Goal: Check status: Verify the current state of an ongoing process or item

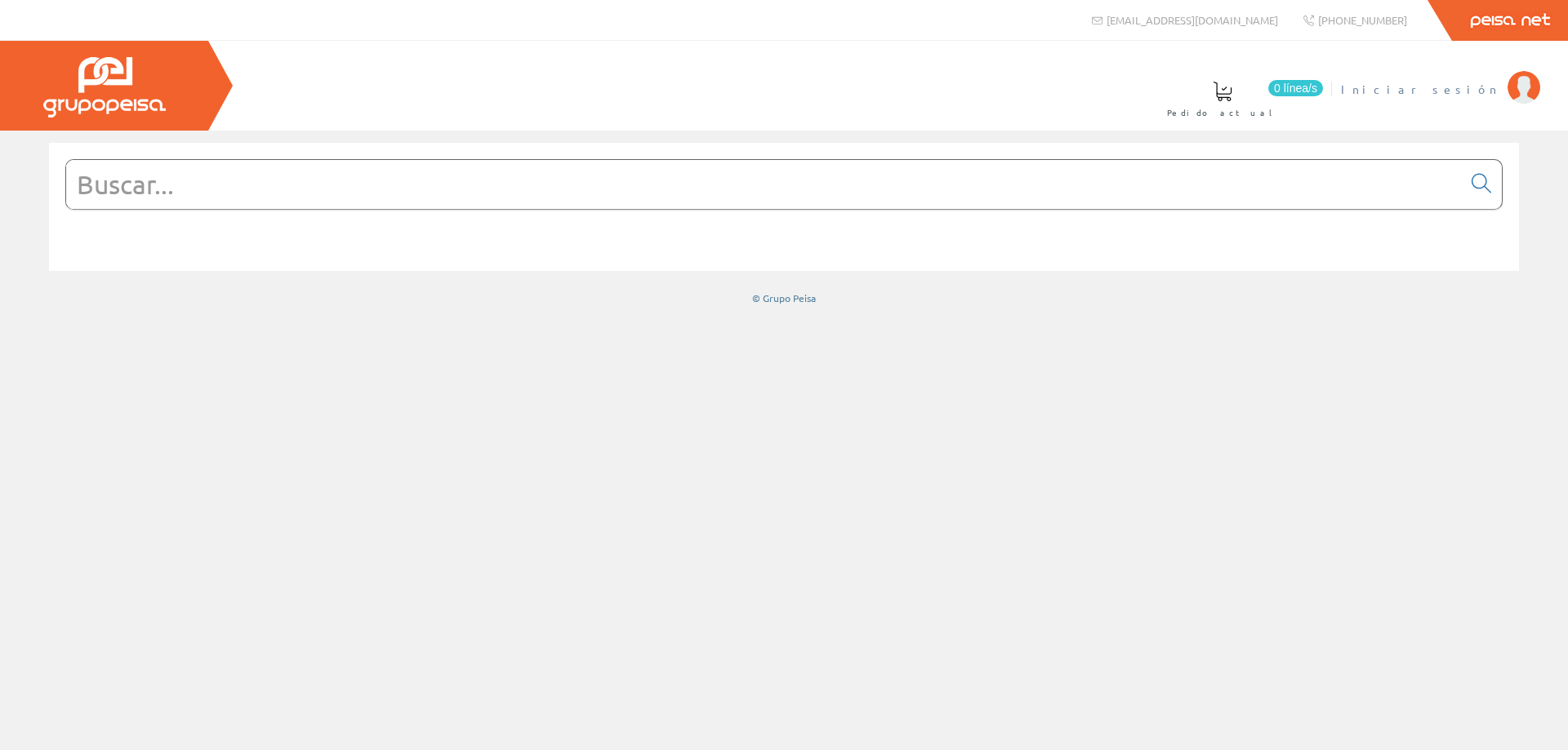
click at [1454, 89] on span "Iniciar sesión" at bounding box center [1420, 89] width 159 height 16
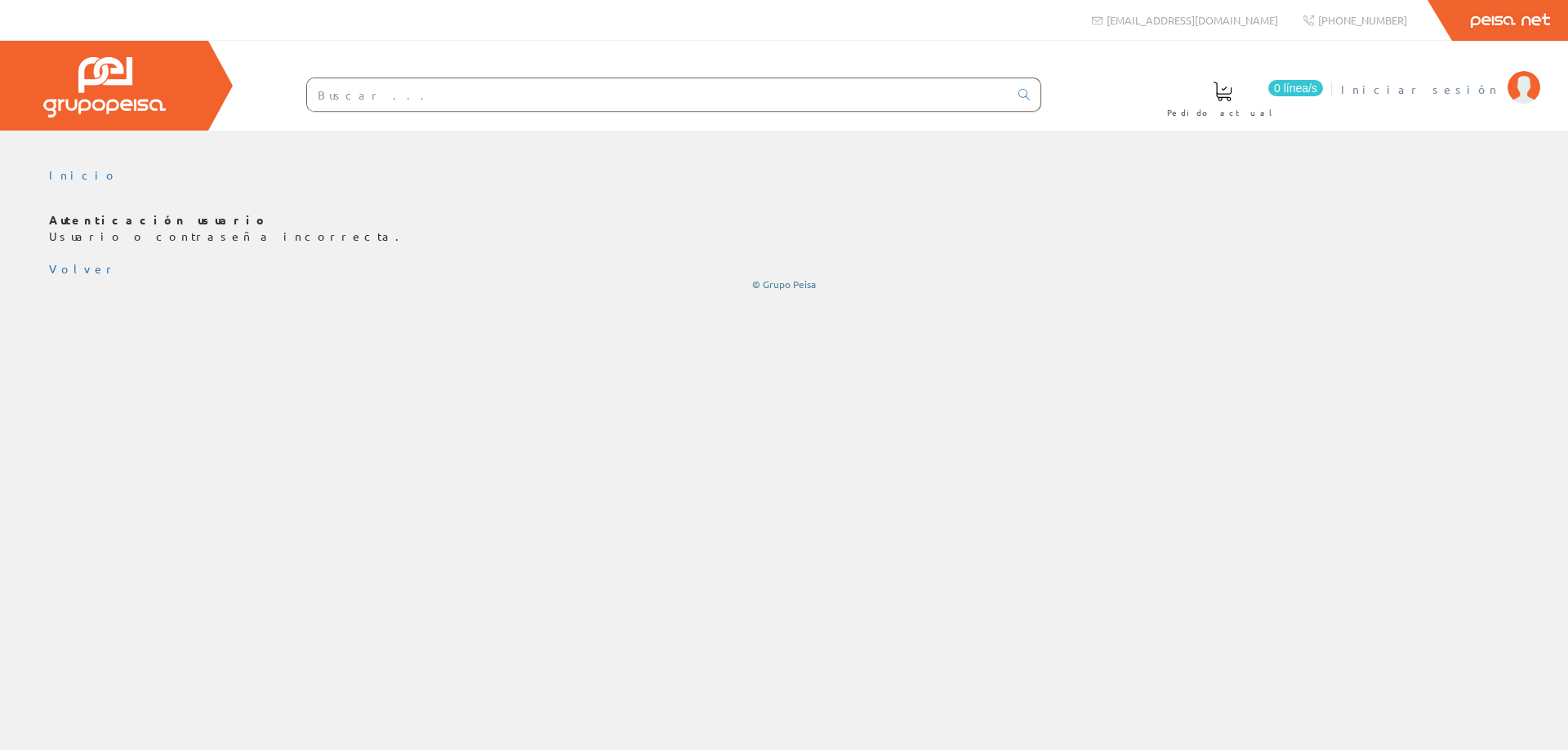
click at [1476, 88] on span "Iniciar sesión" at bounding box center [1420, 89] width 159 height 16
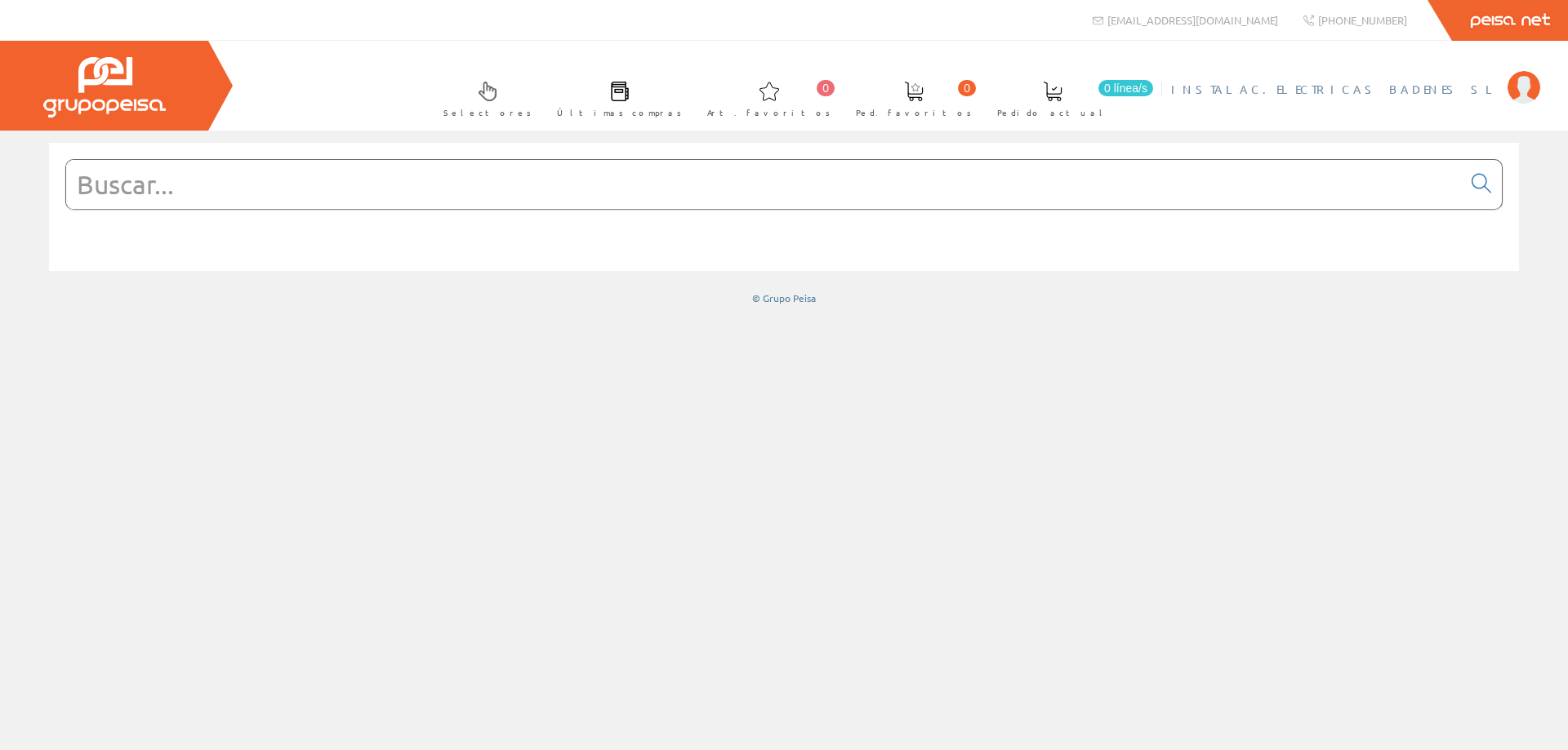
click at [1453, 91] on span "INSTALAC.ELECTRICAS BADENES SL" at bounding box center [1335, 89] width 328 height 16
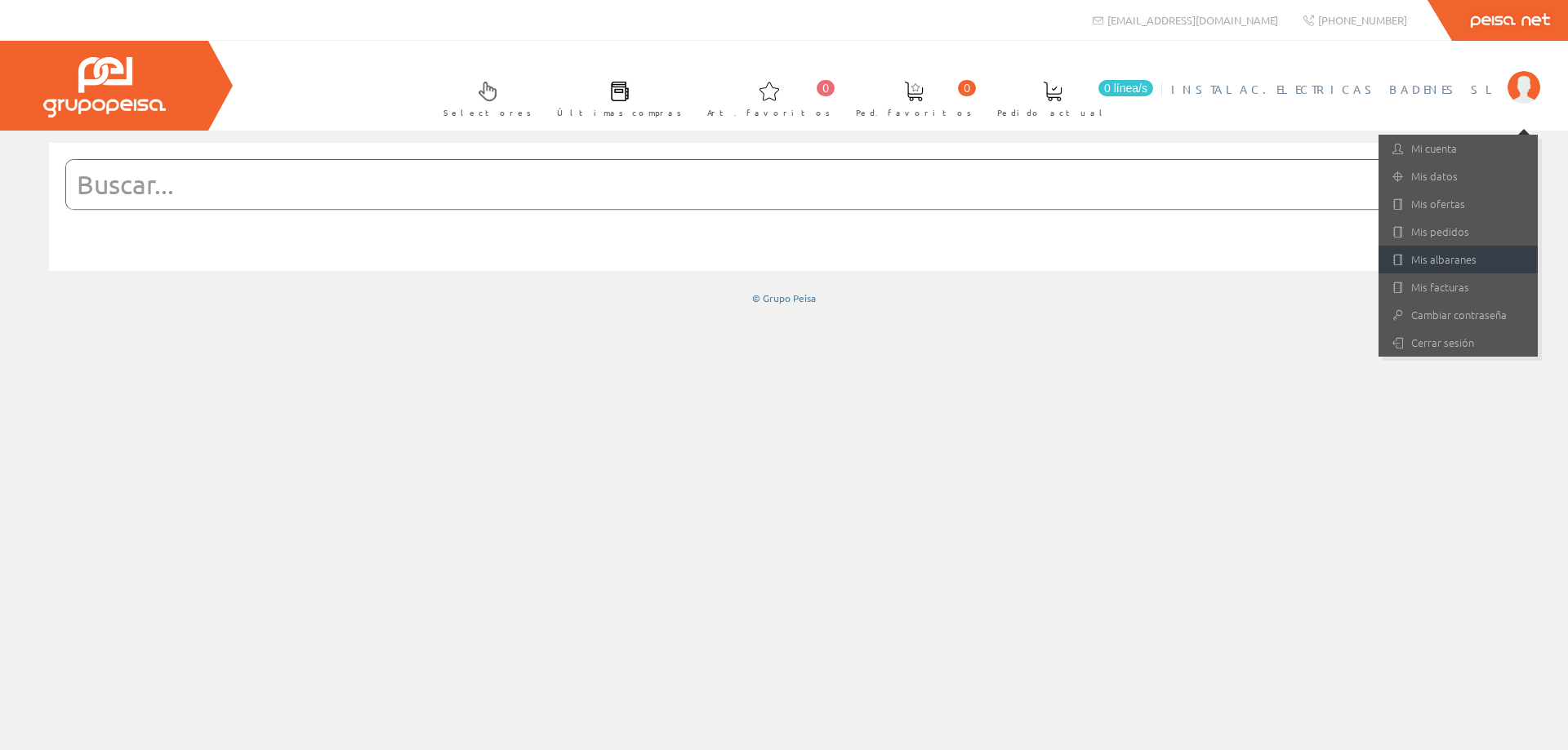
click at [1442, 262] on link "Mis albaranes" at bounding box center [1458, 260] width 160 height 28
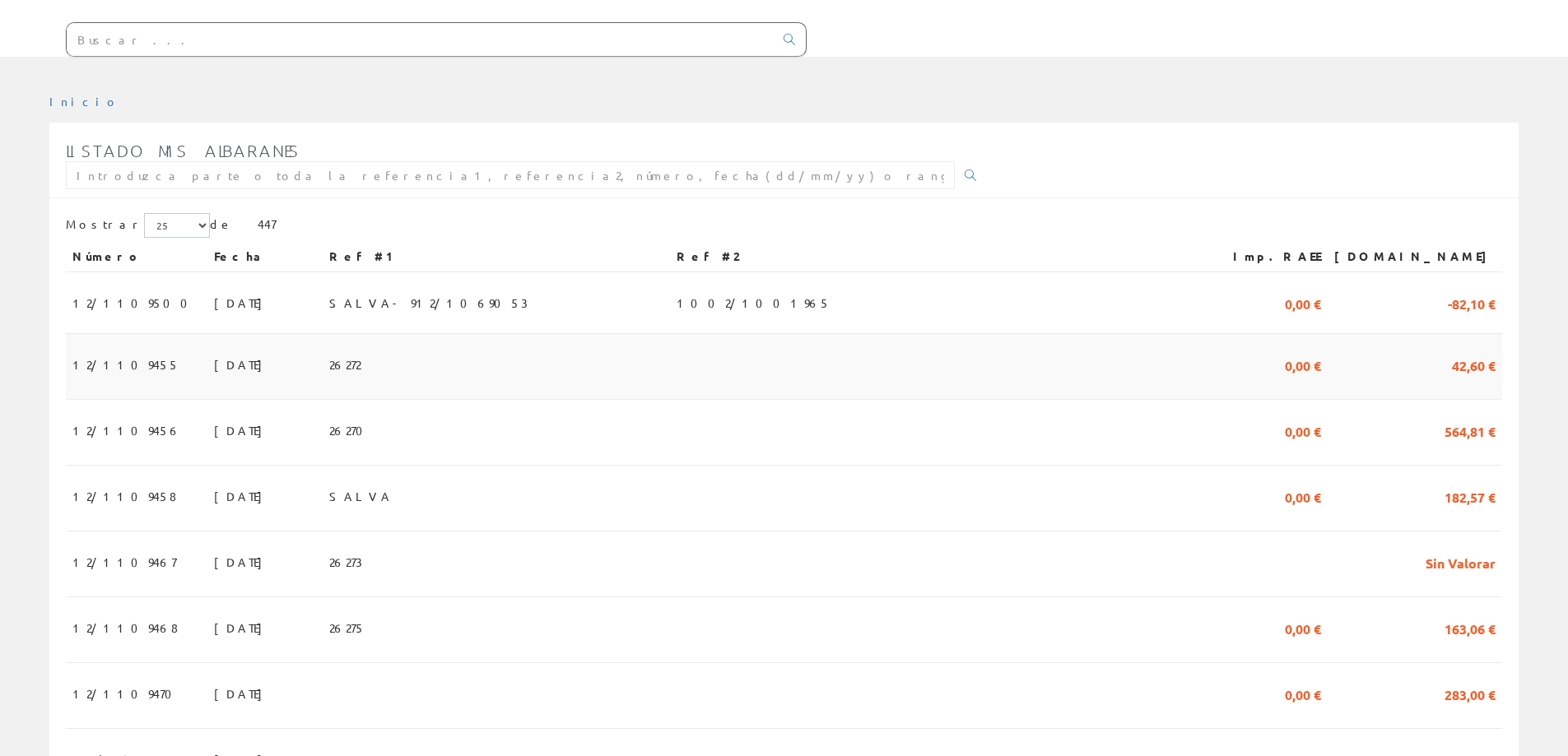
scroll to position [164, 0]
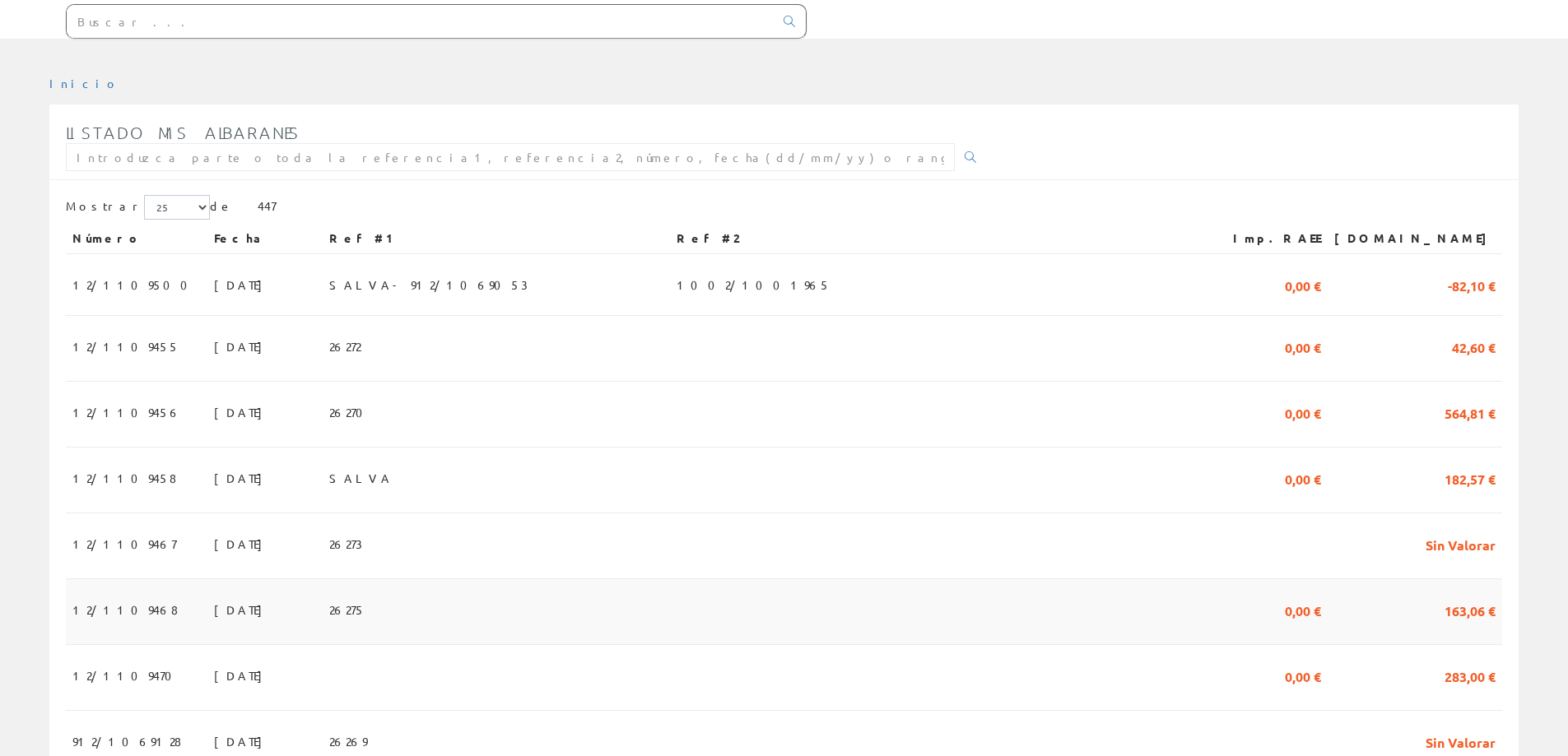
click at [92, 611] on span "12/1109468" at bounding box center [125, 610] width 105 height 28
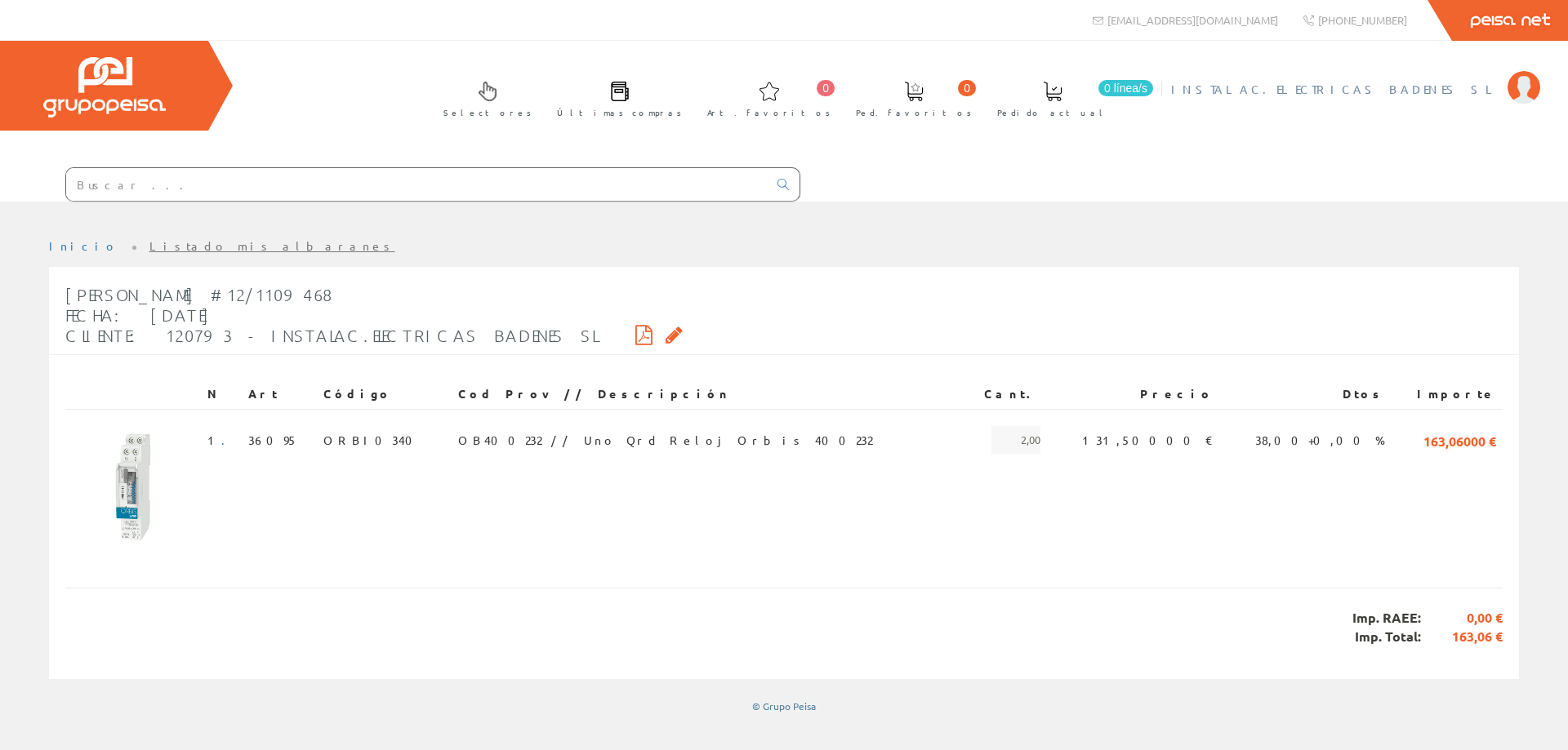
click at [1433, 91] on span "INSTALAC.ELECTRICAS BADENES SL" at bounding box center [1335, 89] width 328 height 16
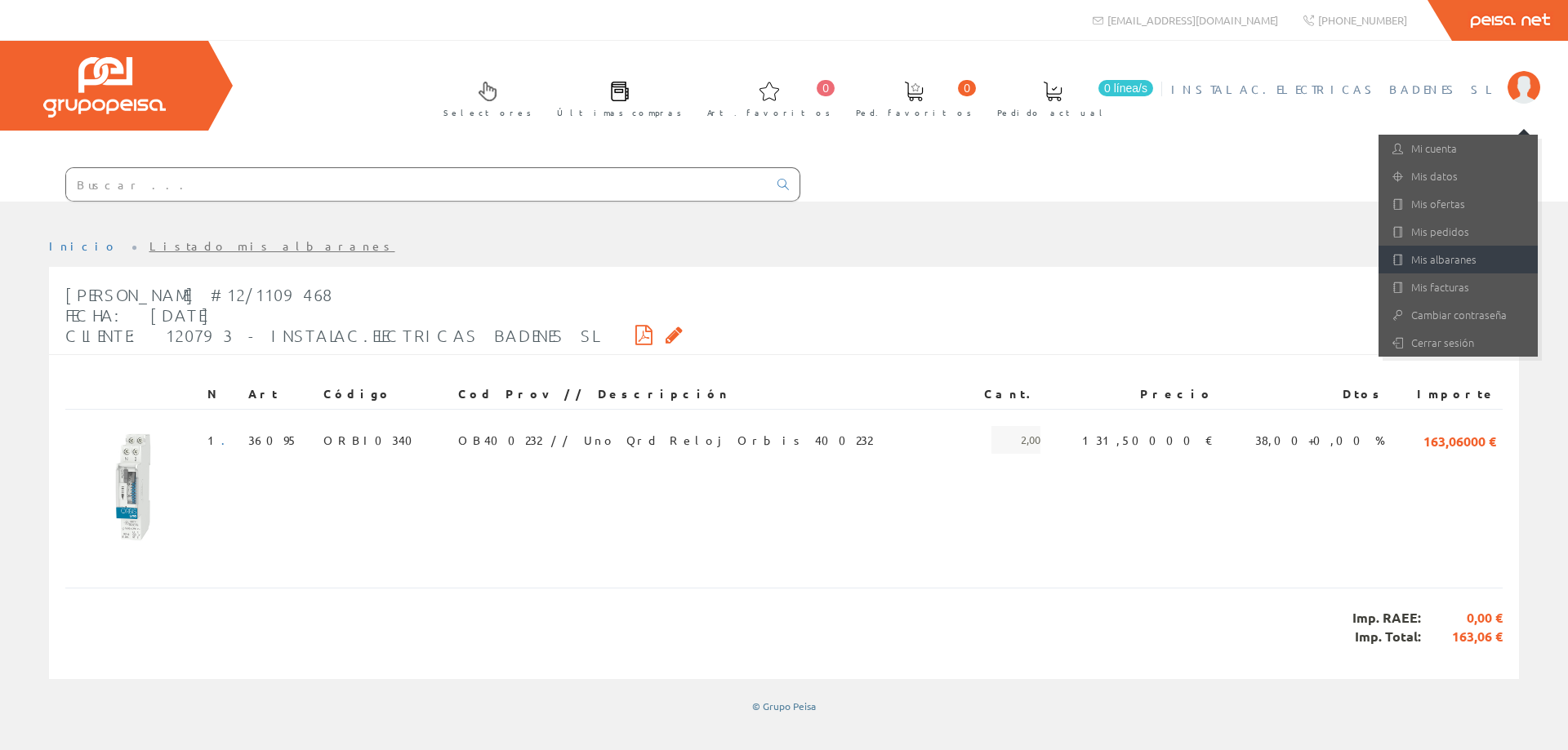
click at [1451, 263] on link "Mis albaranes" at bounding box center [1458, 260] width 160 height 28
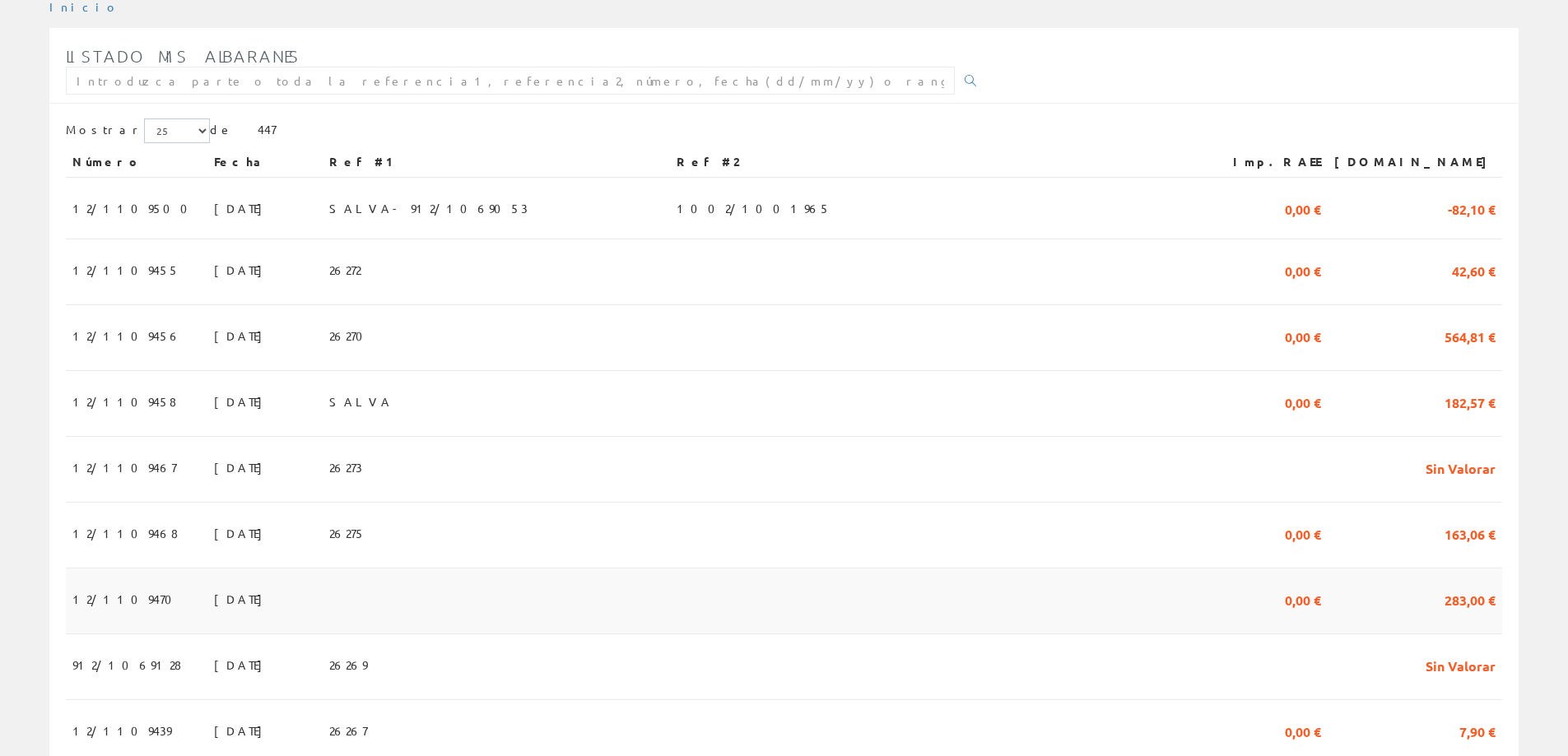
scroll to position [329, 0]
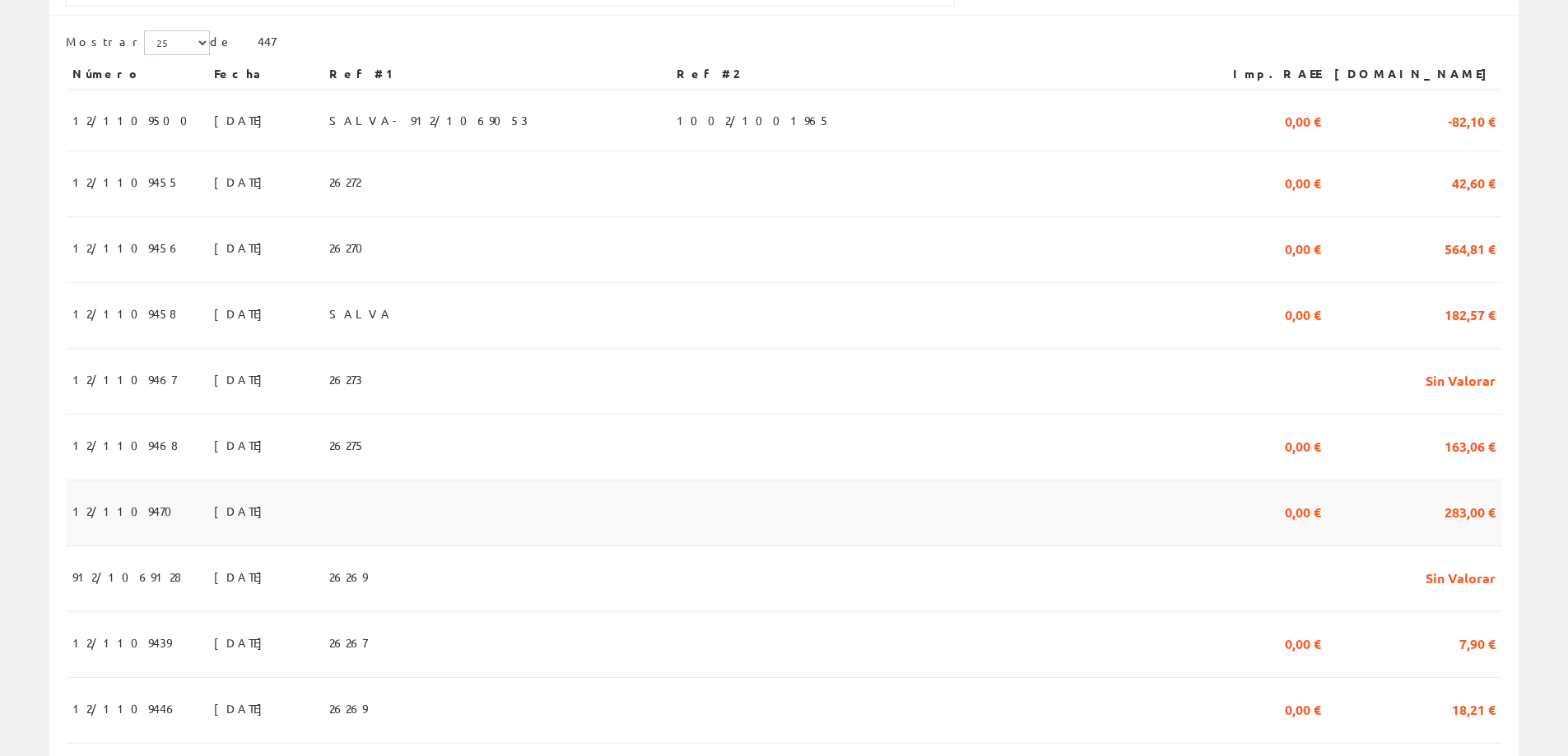
click at [207, 521] on td "28/08/2025" at bounding box center [264, 513] width 115 height 65
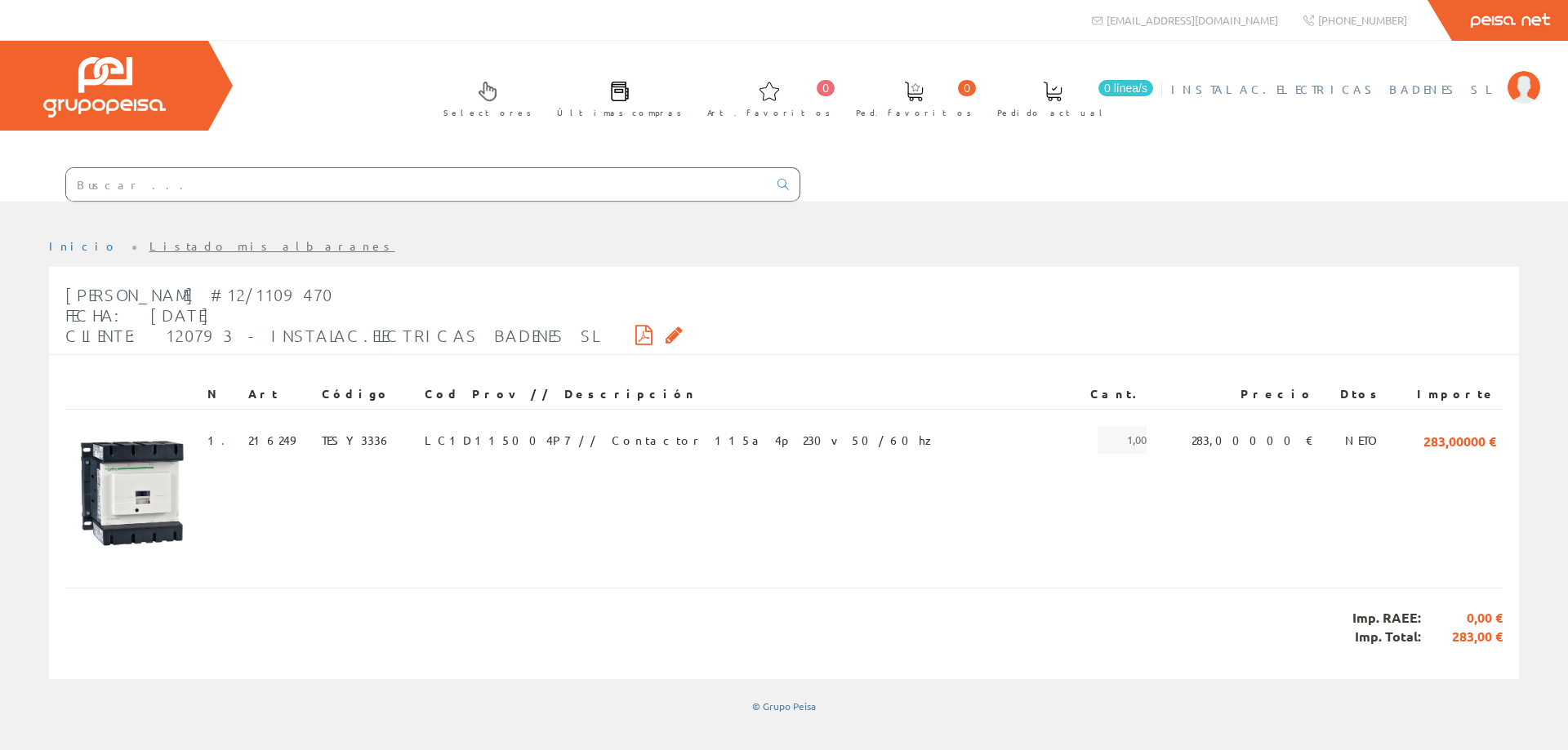
click at [1424, 95] on span "INSTALAC.ELECTRICAS BADENES SL" at bounding box center [1335, 89] width 328 height 16
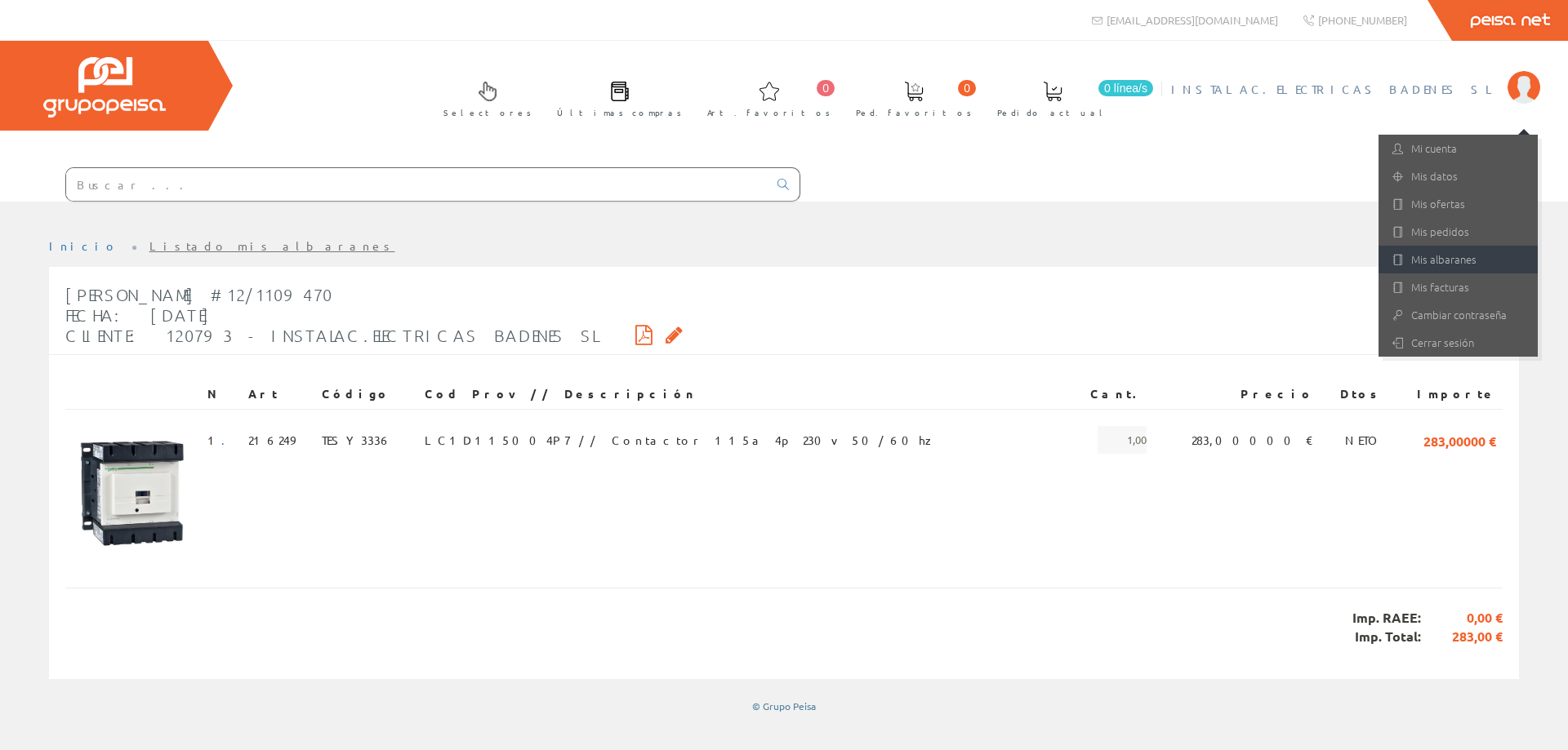
click at [1471, 265] on link "Mis albaranes" at bounding box center [1458, 260] width 160 height 28
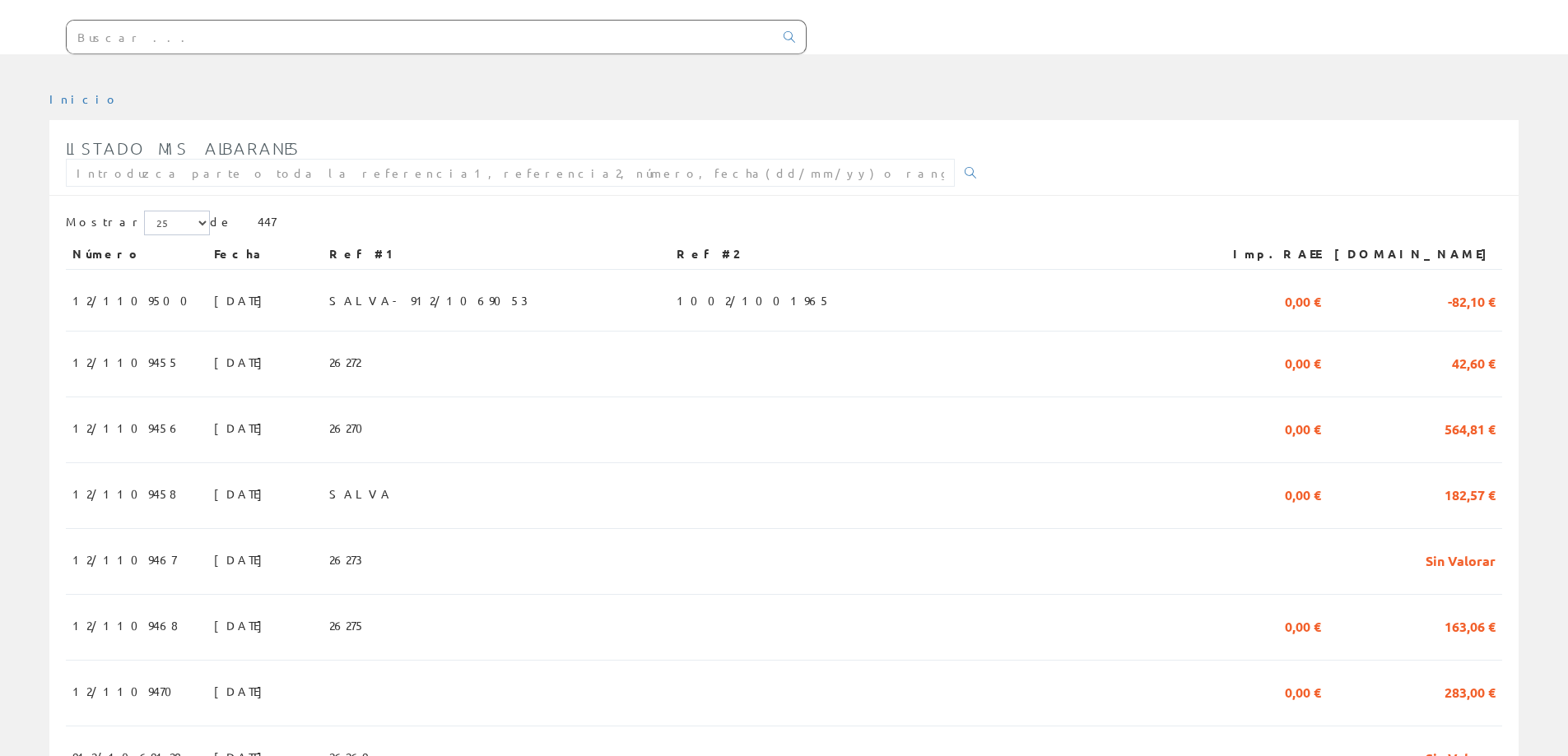
scroll to position [164, 0]
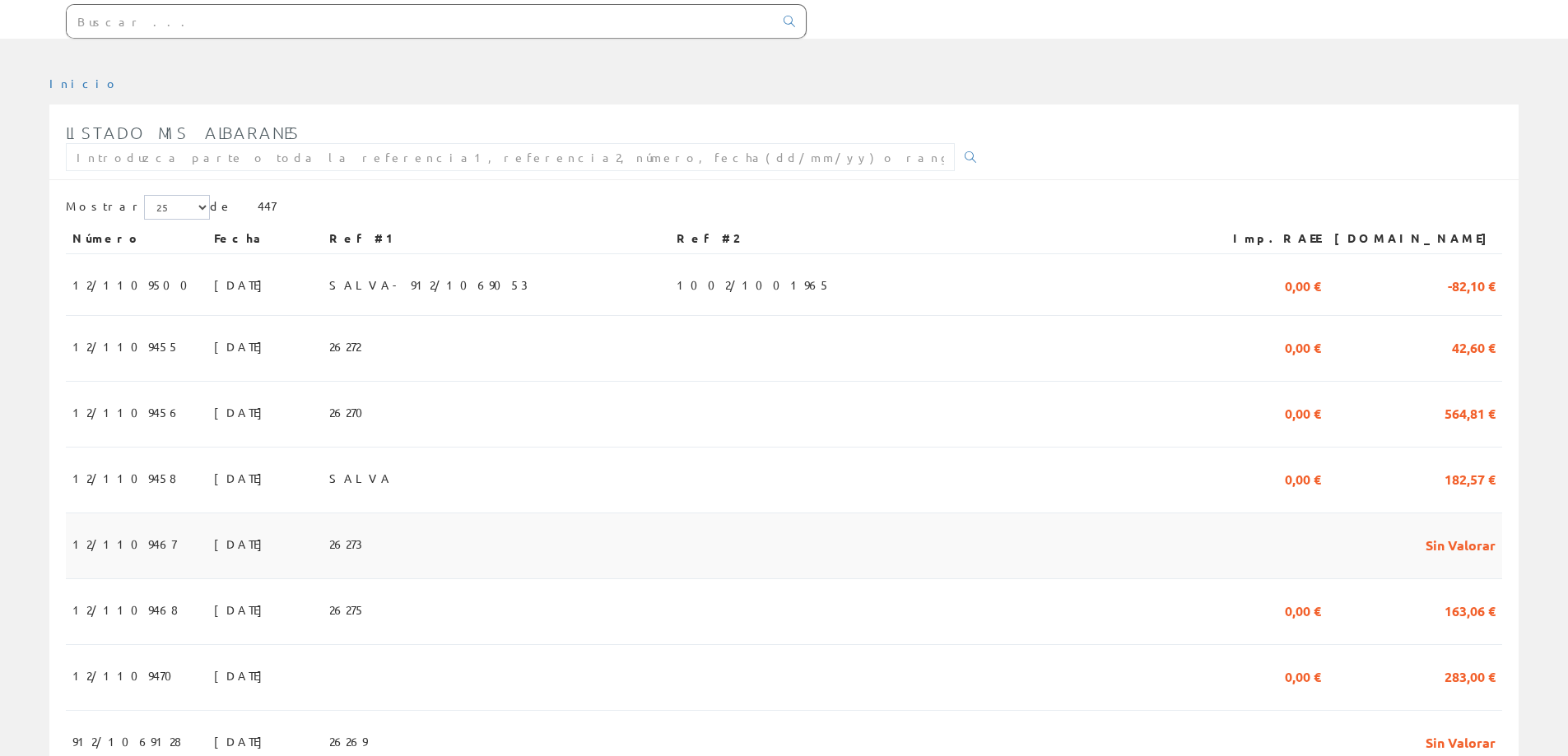
click at [124, 549] on span "12/1109467" at bounding box center [124, 543] width 104 height 28
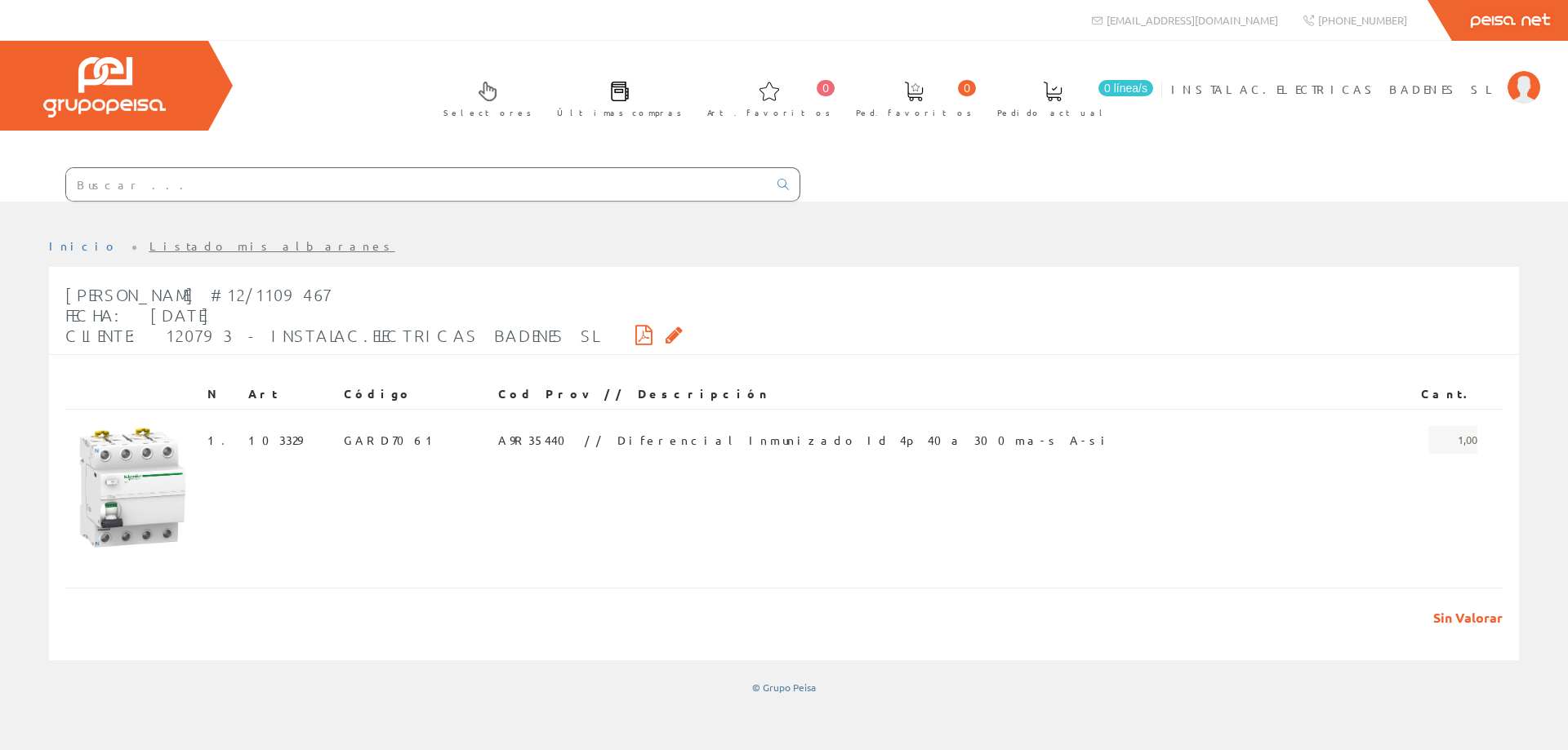
click at [150, 246] on link "Listado mis albaranes" at bounding box center [272, 245] width 246 height 14
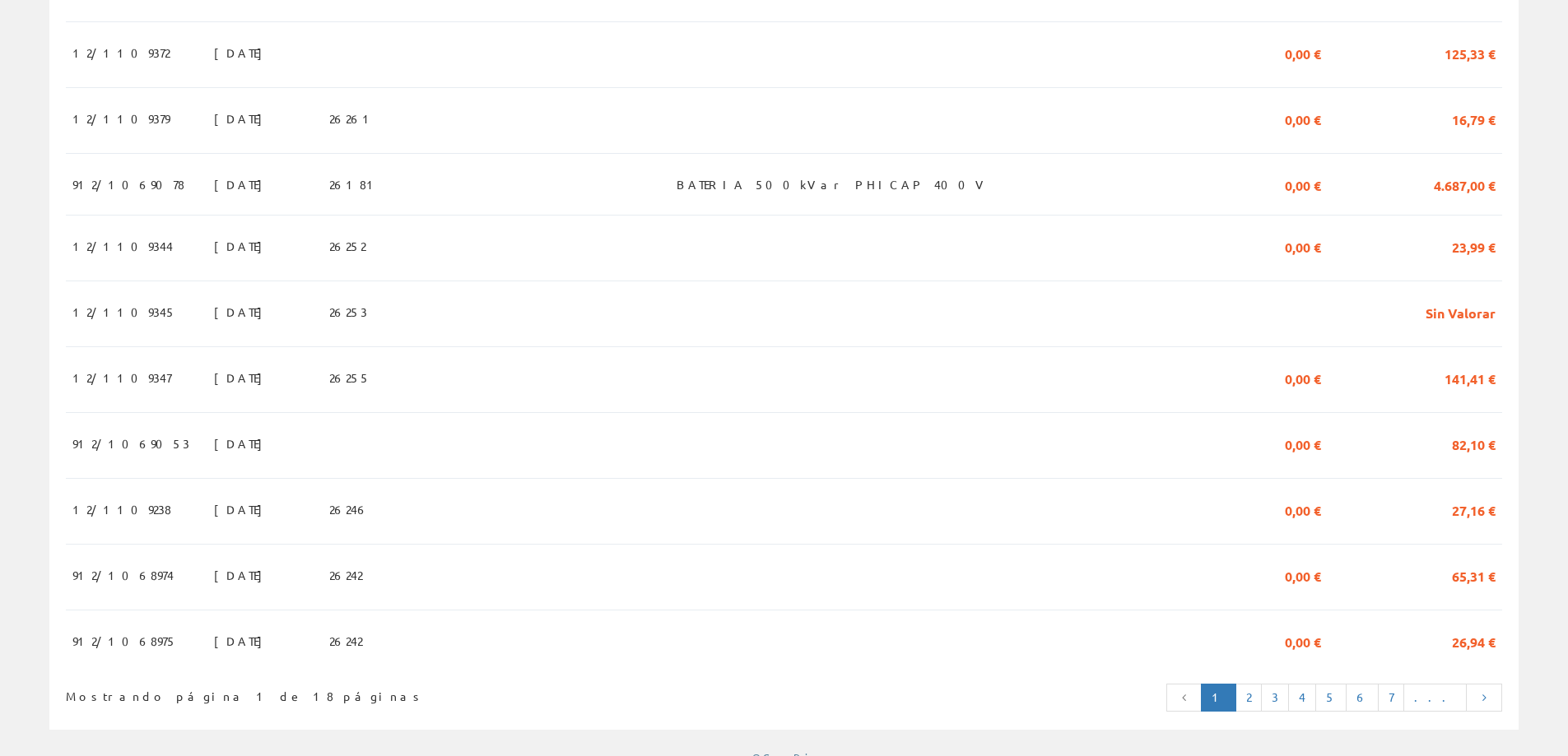
scroll to position [1399, 0]
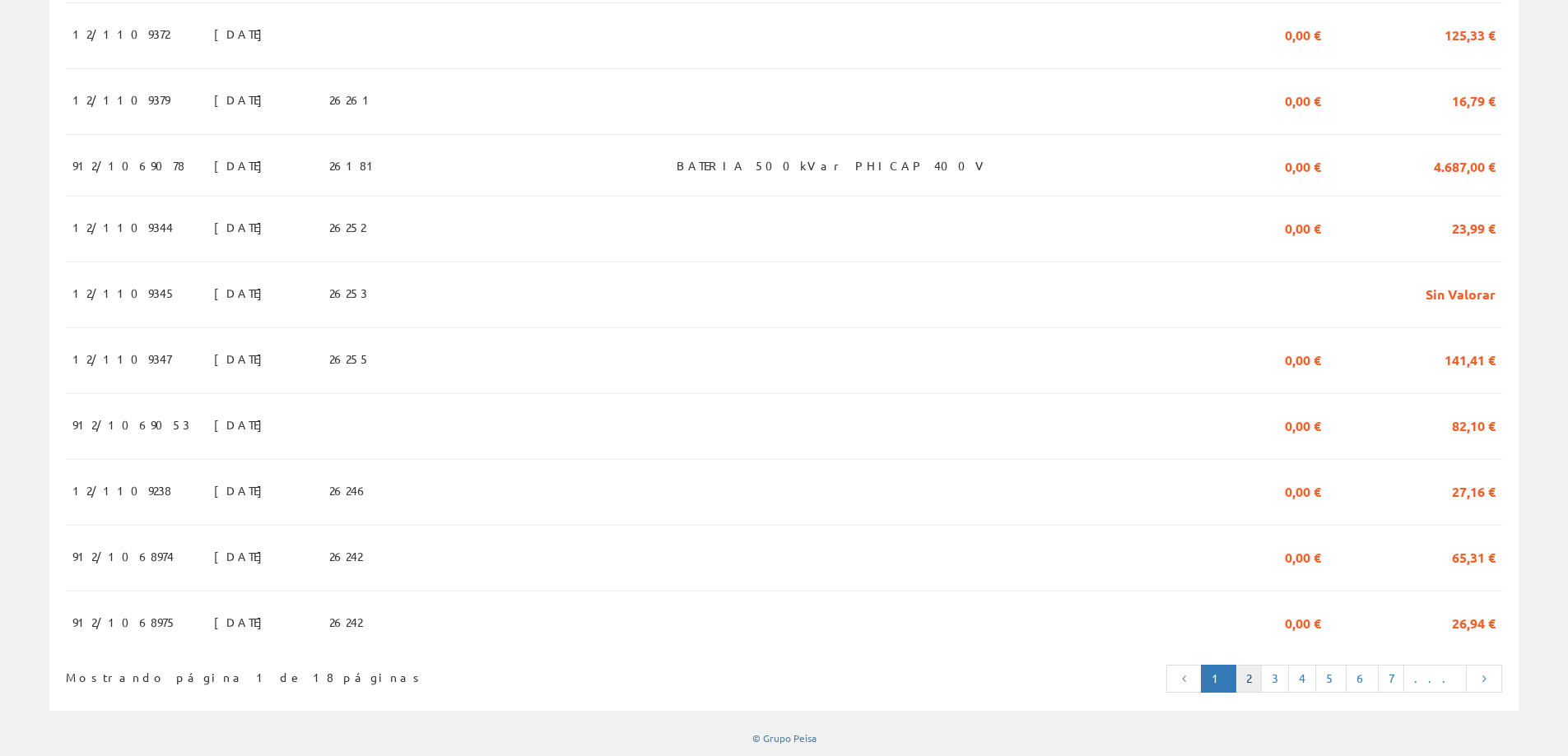
click at [1262, 693] on link "2" at bounding box center [1248, 679] width 26 height 28
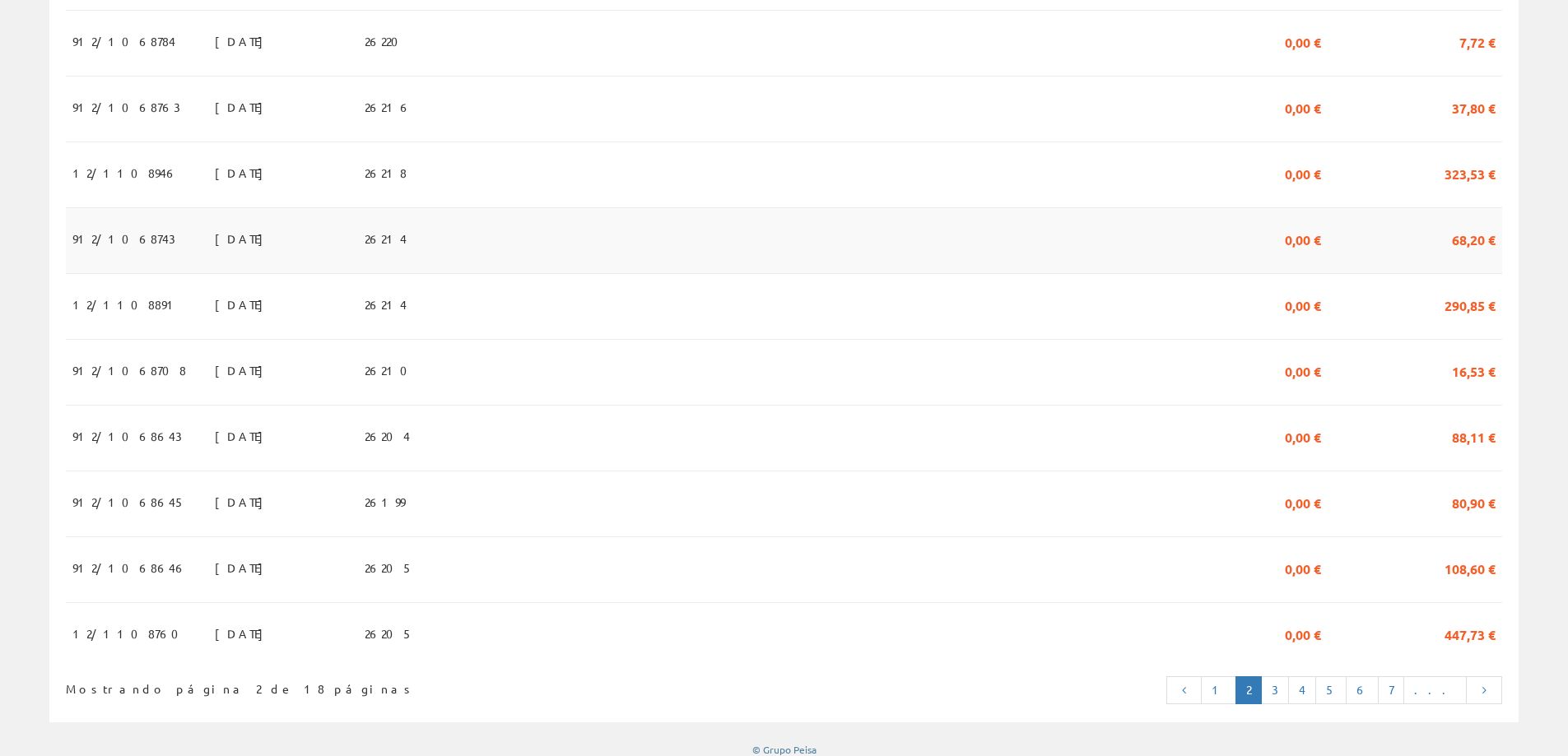
scroll to position [1399, 0]
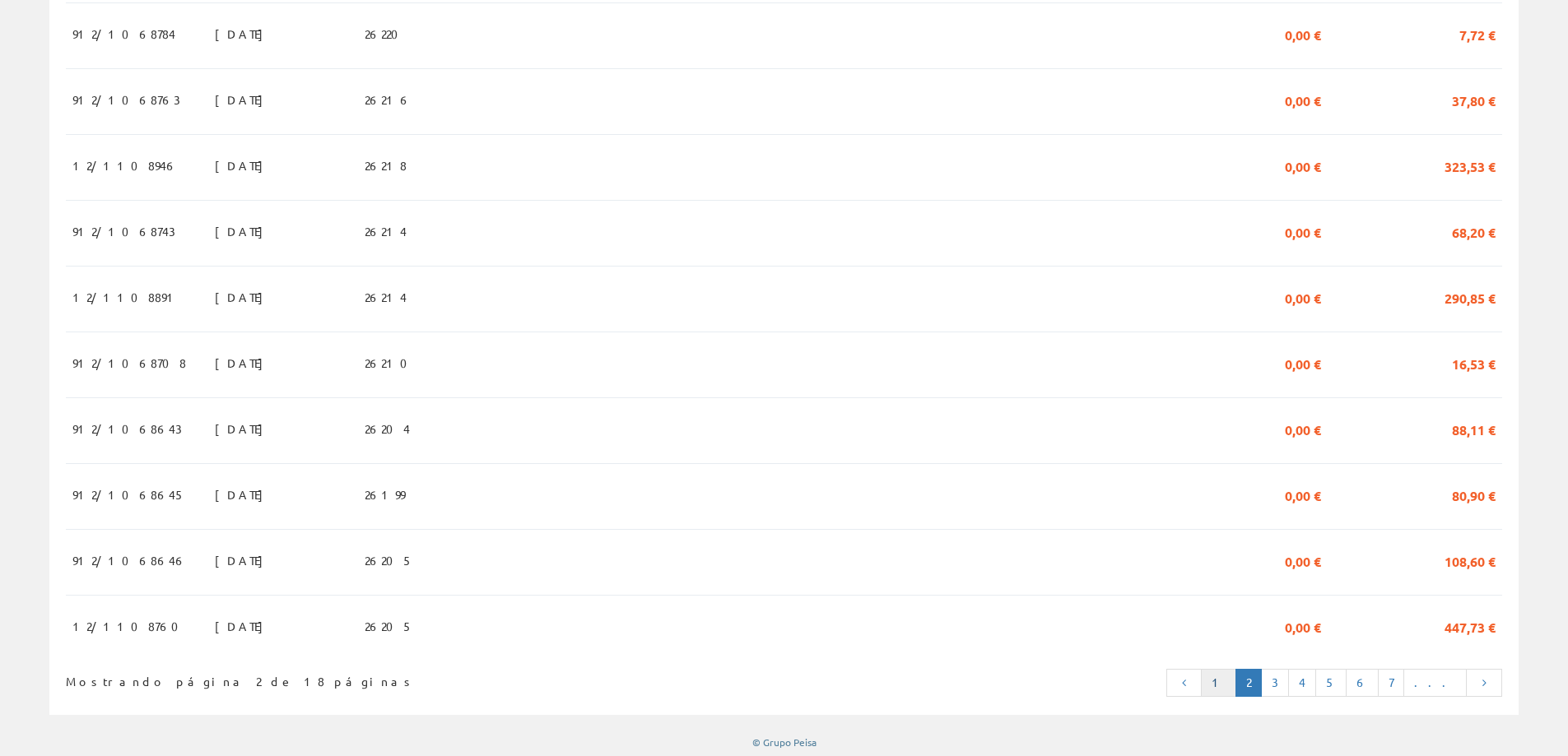
click at [1236, 697] on link "1" at bounding box center [1218, 682] width 35 height 28
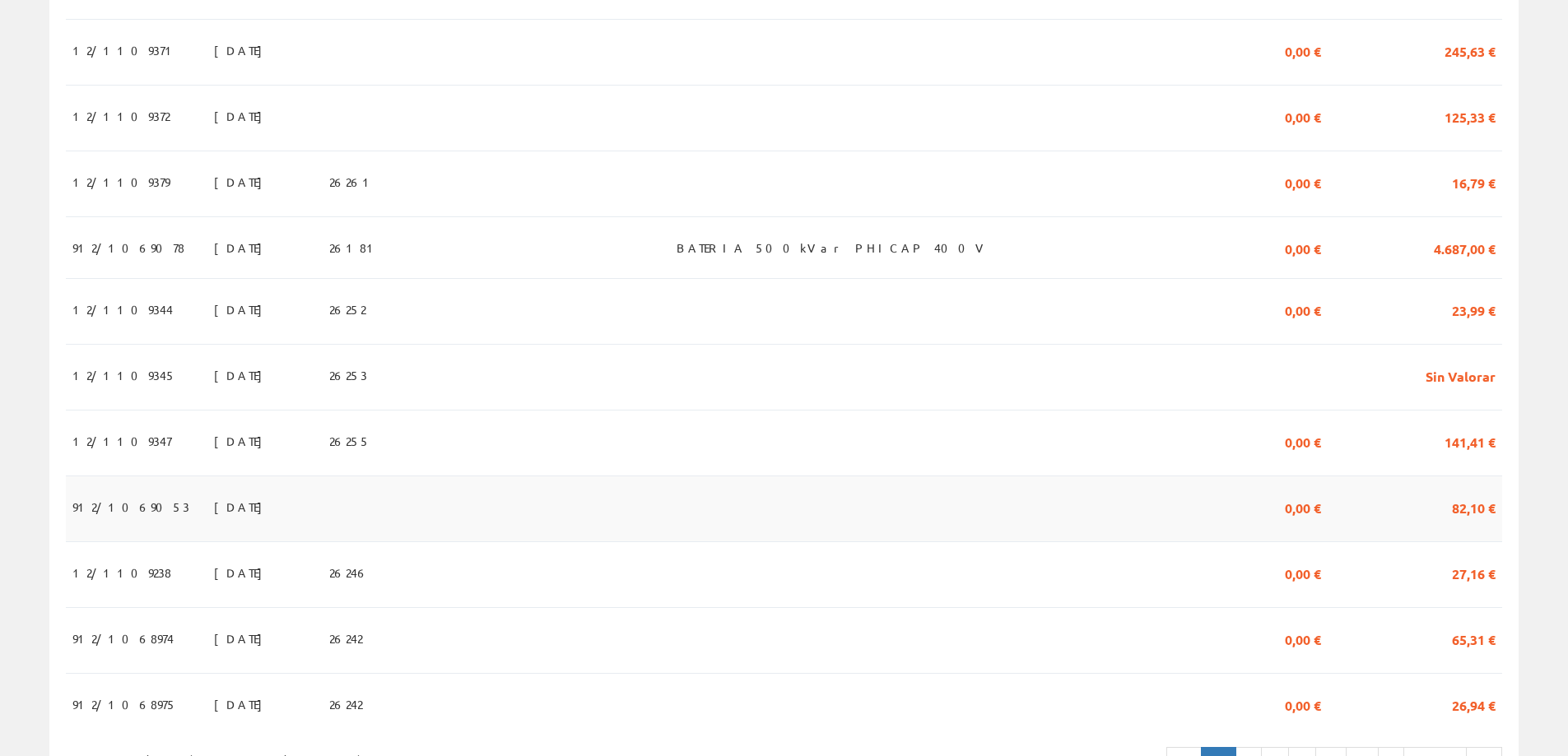
scroll to position [1420, 0]
